Goal: Transaction & Acquisition: Obtain resource

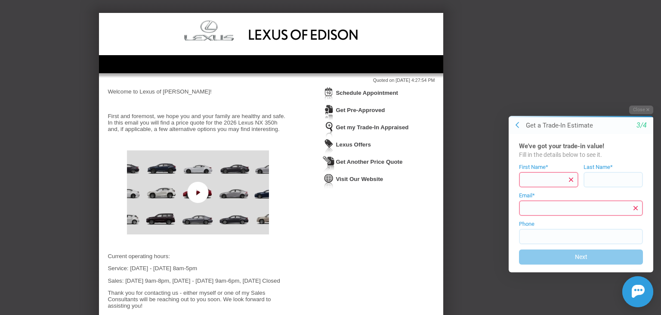
click at [366, 161] on link "Get Another Price Quote" at bounding box center [369, 161] width 67 height 6
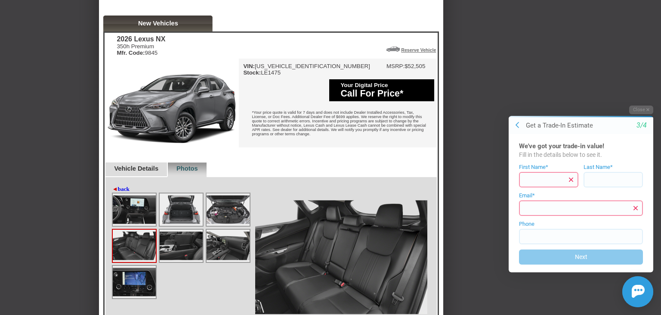
scroll to position [372, 0]
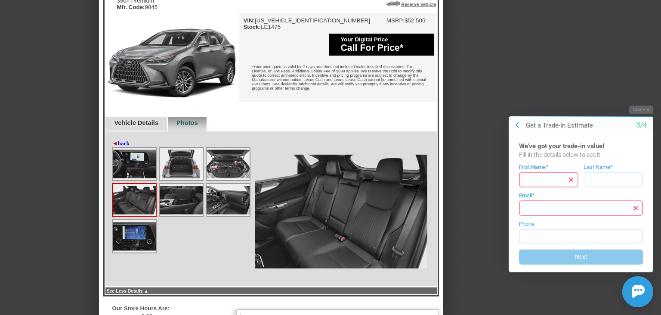
click at [155, 126] on link "Vehicle Details" at bounding box center [136, 122] width 44 height 7
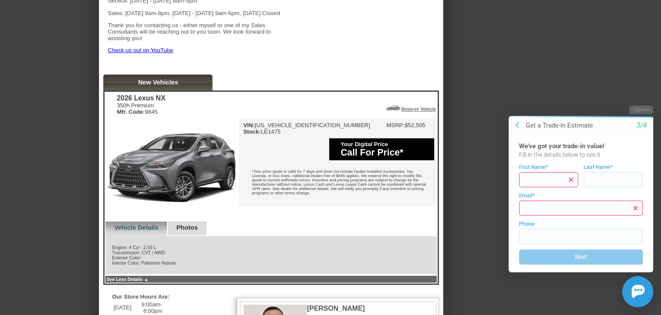
scroll to position [313, 0]
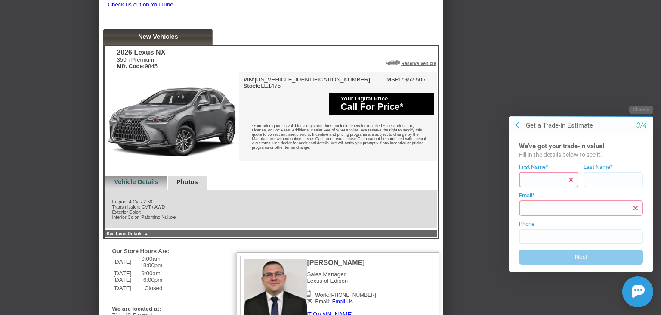
click at [191, 185] on link "Photos" at bounding box center [187, 181] width 22 height 7
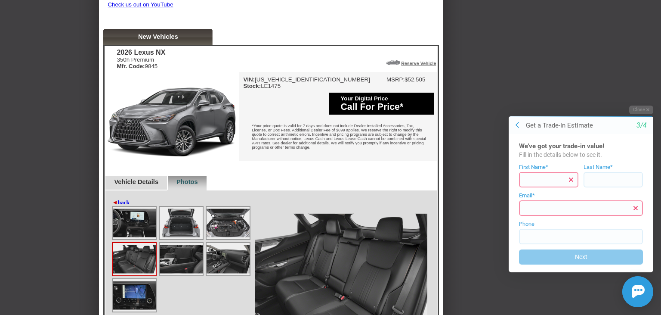
scroll to position [358, 0]
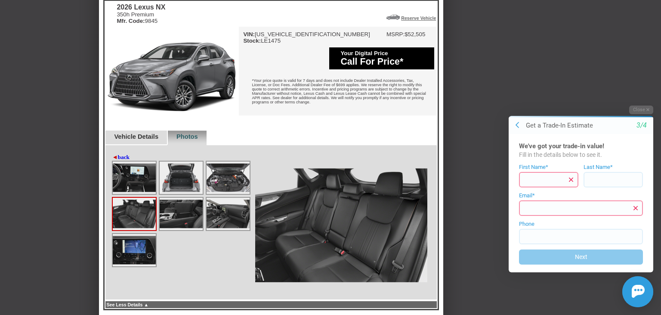
click at [150, 194] on img at bounding box center [134, 177] width 43 height 32
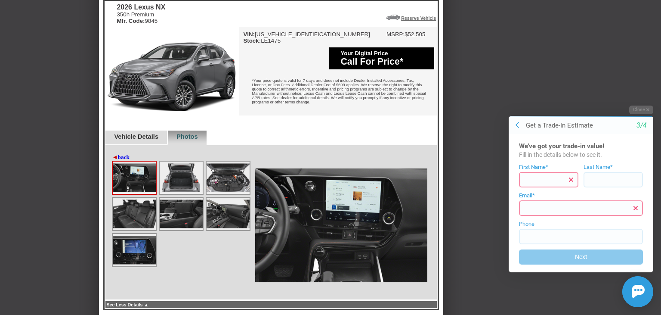
click at [356, 235] on img at bounding box center [341, 225] width 172 height 129
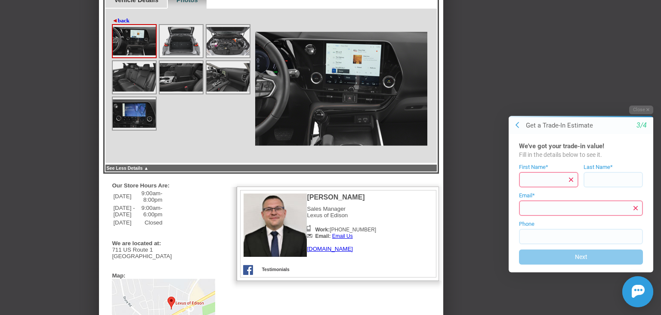
scroll to position [404, 0]
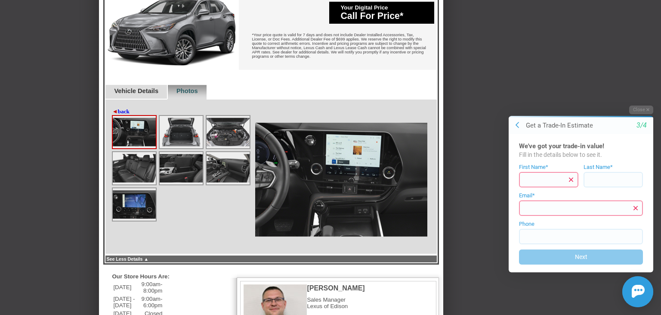
click at [171, 148] on img at bounding box center [181, 132] width 43 height 32
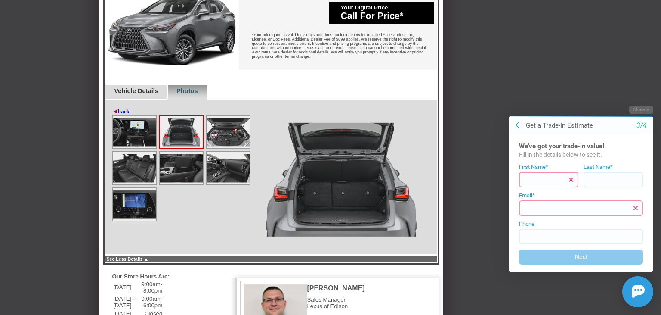
click at [213, 148] on img at bounding box center [228, 132] width 43 height 32
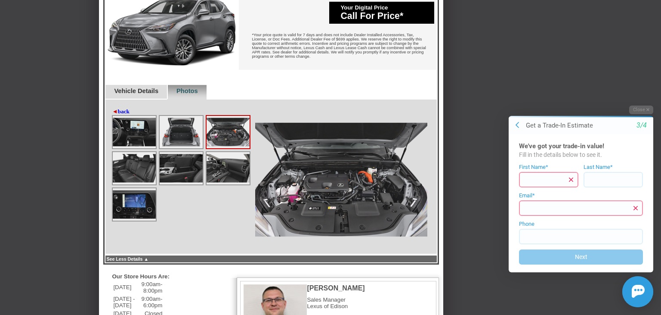
click at [221, 184] on img at bounding box center [228, 168] width 43 height 32
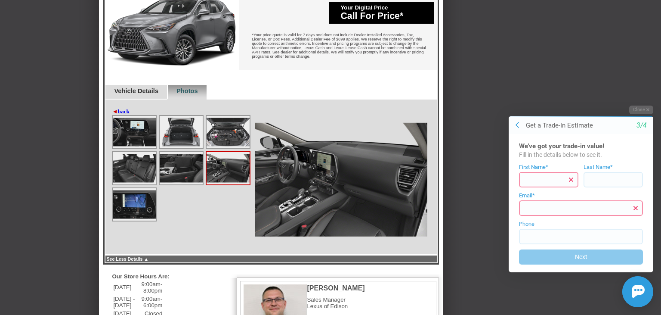
click at [190, 184] on img at bounding box center [181, 168] width 43 height 32
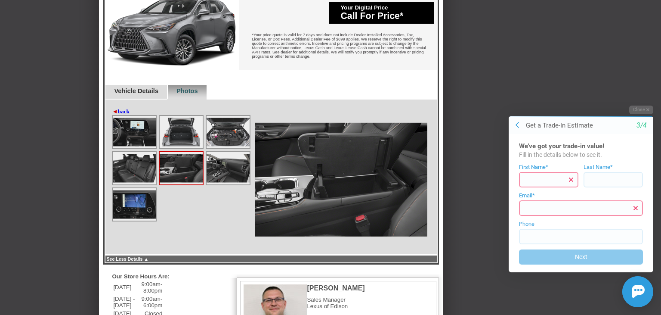
click at [151, 184] on img at bounding box center [134, 168] width 43 height 32
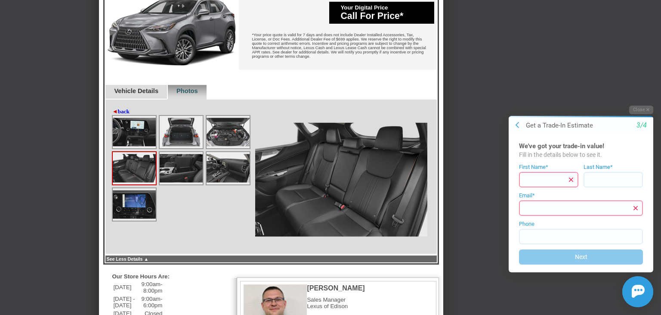
click at [144, 220] on img at bounding box center [134, 204] width 43 height 32
